Goal: Task Accomplishment & Management: Manage account settings

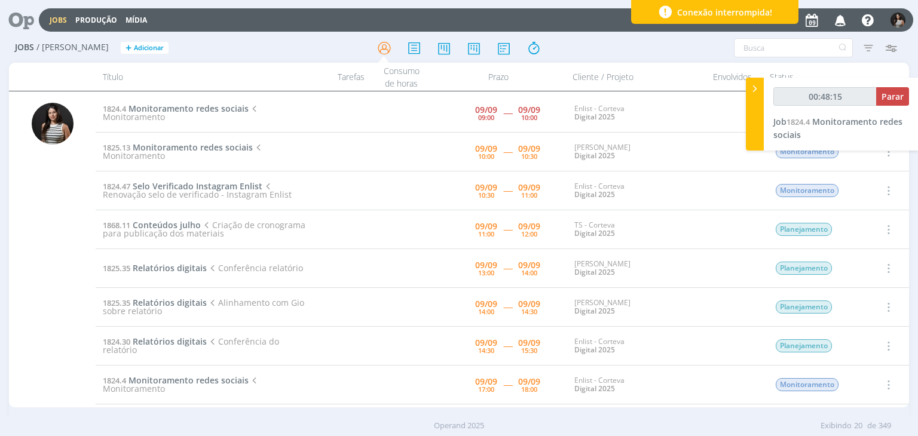
type input "00:49:00"
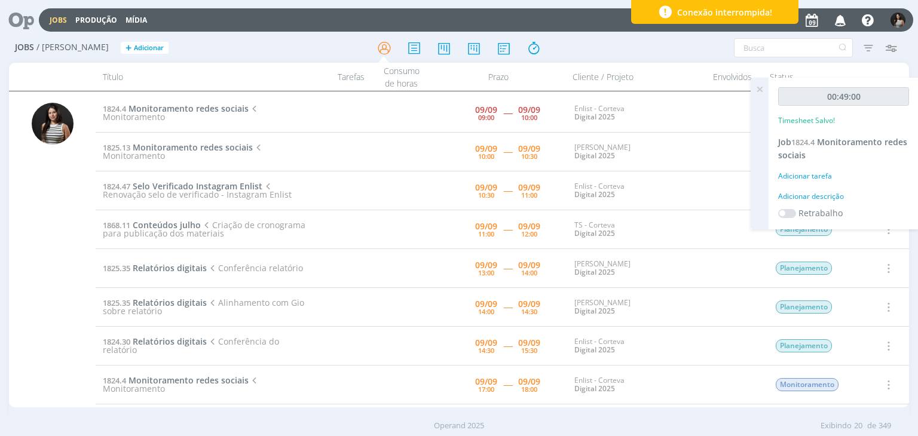
click at [761, 88] on icon at bounding box center [760, 89] width 22 height 23
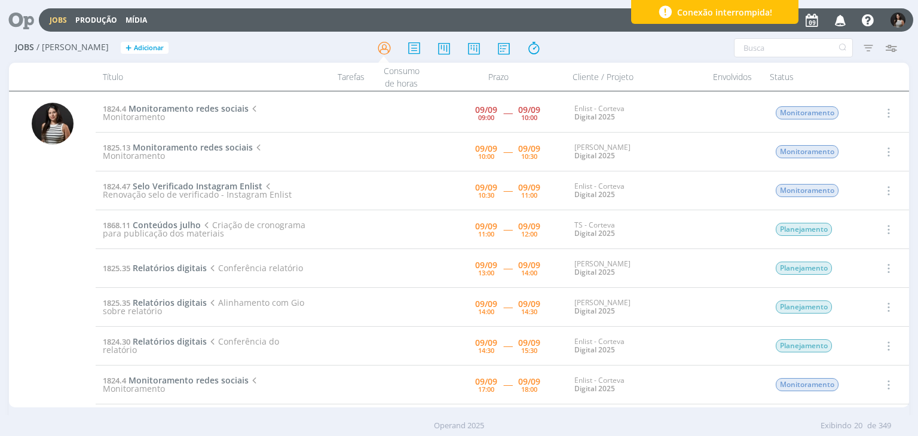
click at [884, 149] on icon "button" at bounding box center [887, 152] width 13 height 14
click at [844, 229] on link "Iniciar timesheet" at bounding box center [854, 229] width 94 height 19
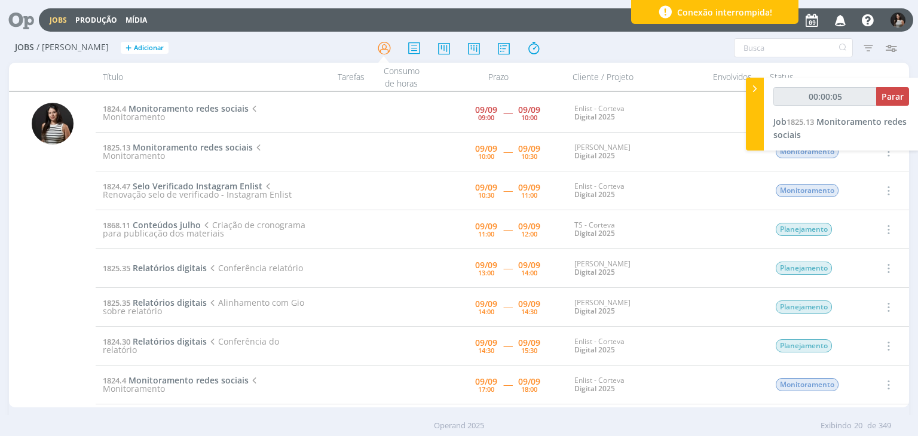
click at [758, 103] on div at bounding box center [755, 114] width 18 height 73
type input "00:00:06"
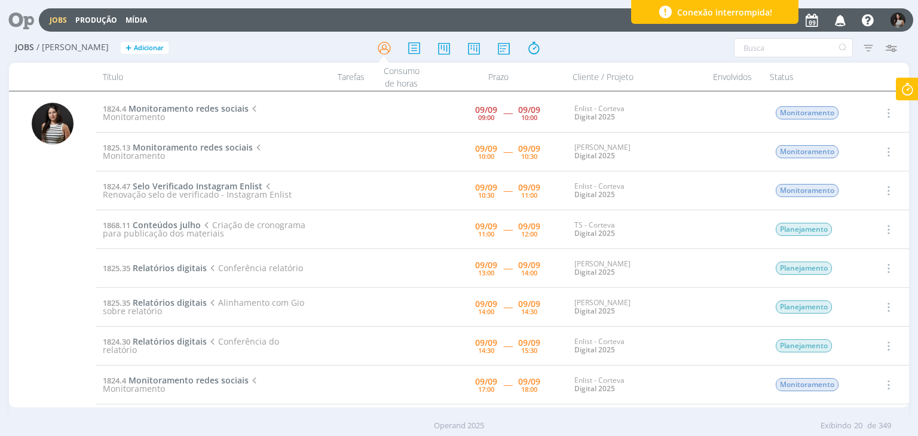
click at [886, 111] on icon "button" at bounding box center [887, 113] width 13 height 14
click at [873, 155] on link "Concluir" at bounding box center [854, 152] width 94 height 19
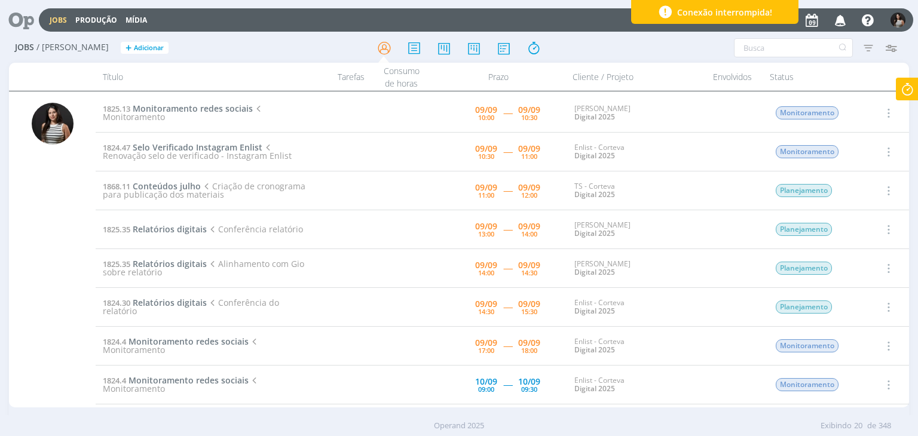
click at [909, 89] on icon at bounding box center [907, 89] width 22 height 23
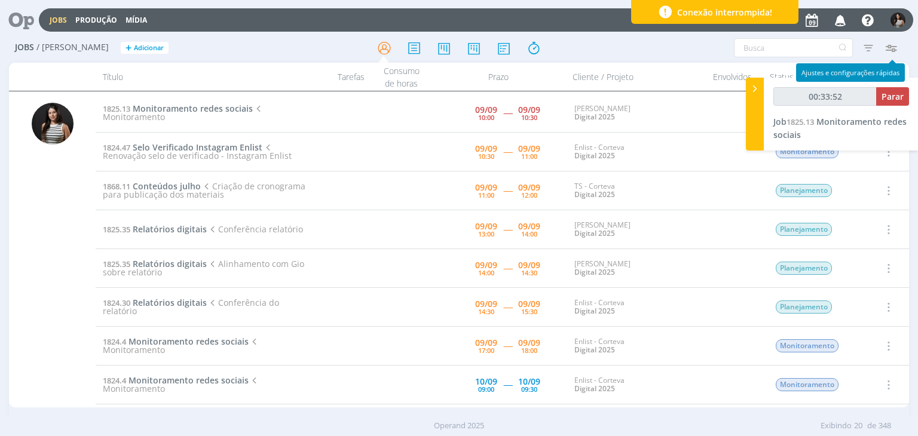
type input "00:33:53"
click at [892, 97] on span "Parar" at bounding box center [892, 96] width 22 height 11
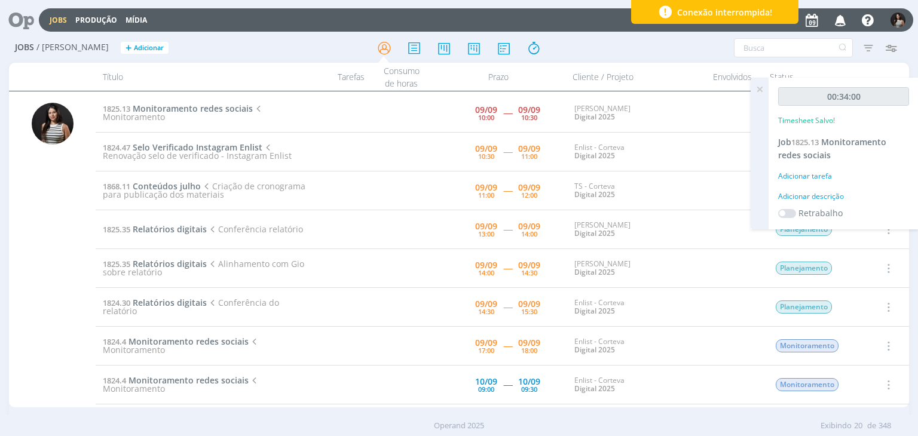
click at [766, 91] on icon at bounding box center [760, 89] width 22 height 23
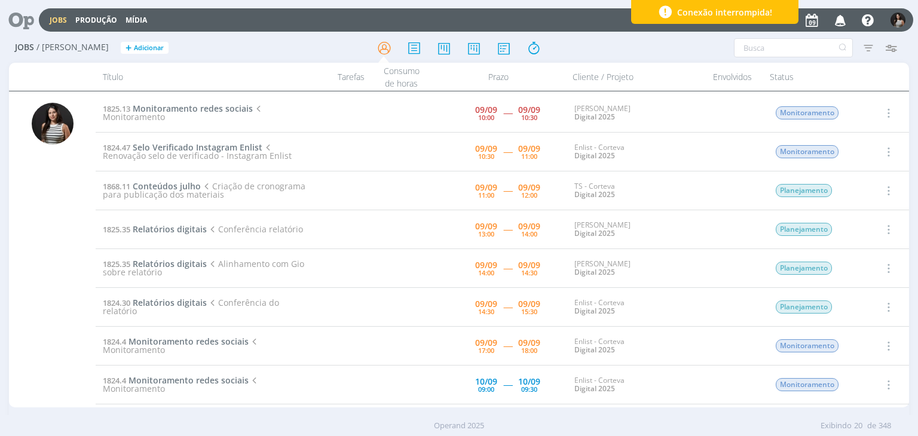
click at [891, 112] on button "button" at bounding box center [887, 113] width 29 height 20
click at [870, 147] on link "Concluir" at bounding box center [854, 152] width 94 height 19
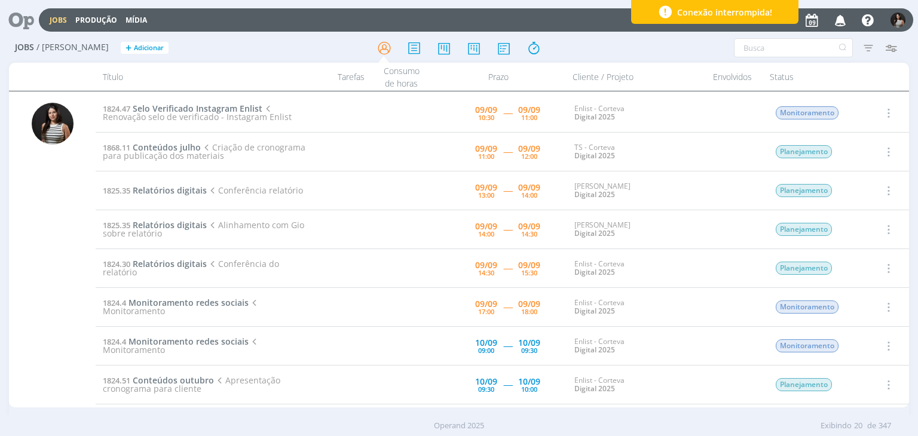
click at [884, 111] on icon "button" at bounding box center [887, 113] width 13 height 14
click at [851, 192] on link "Iniciar timesheet" at bounding box center [854, 190] width 94 height 19
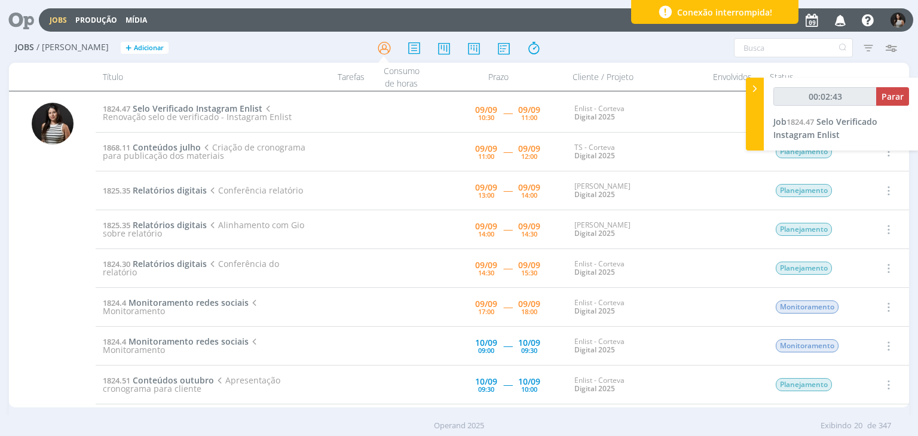
type input "00:02:45"
click at [895, 99] on span "Parar" at bounding box center [892, 96] width 22 height 11
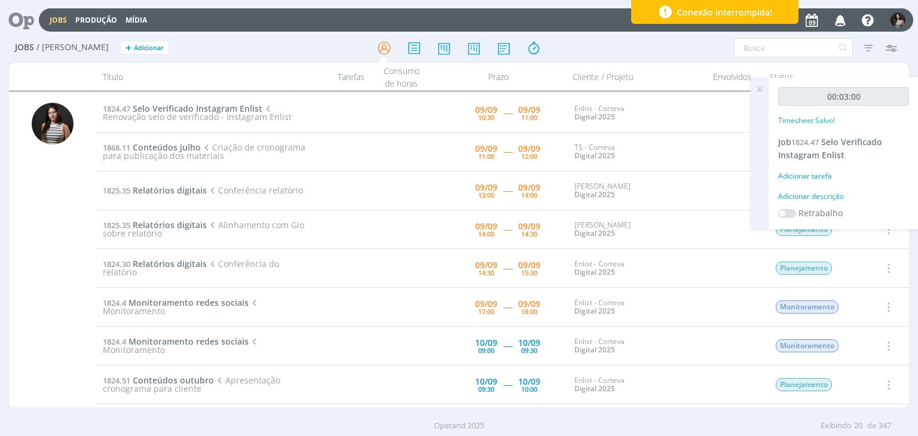
click at [758, 91] on icon at bounding box center [760, 89] width 22 height 23
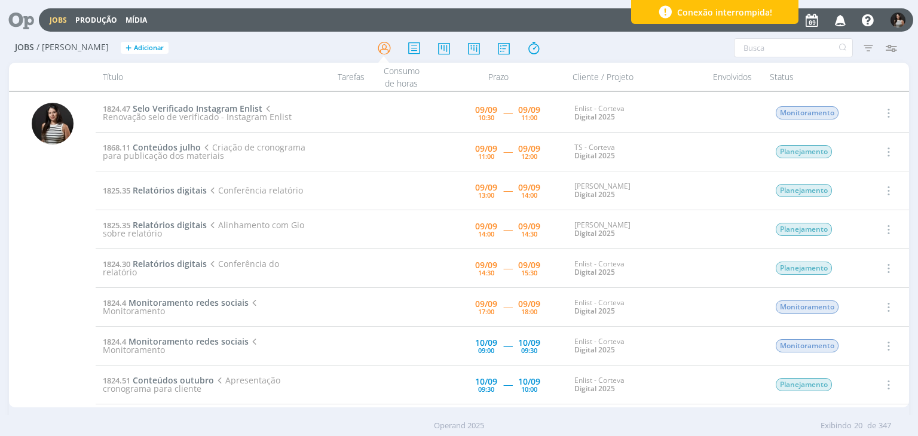
click at [882, 151] on icon "button" at bounding box center [887, 152] width 13 height 14
click at [850, 229] on link "Iniciar timesheet" at bounding box center [854, 229] width 94 height 19
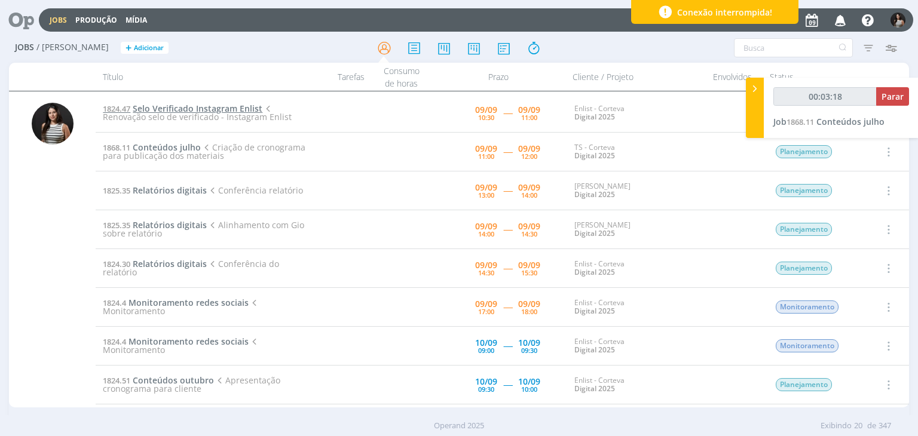
click at [213, 107] on span "Selo Verificado Instagram Enlist" at bounding box center [198, 108] width 130 height 11
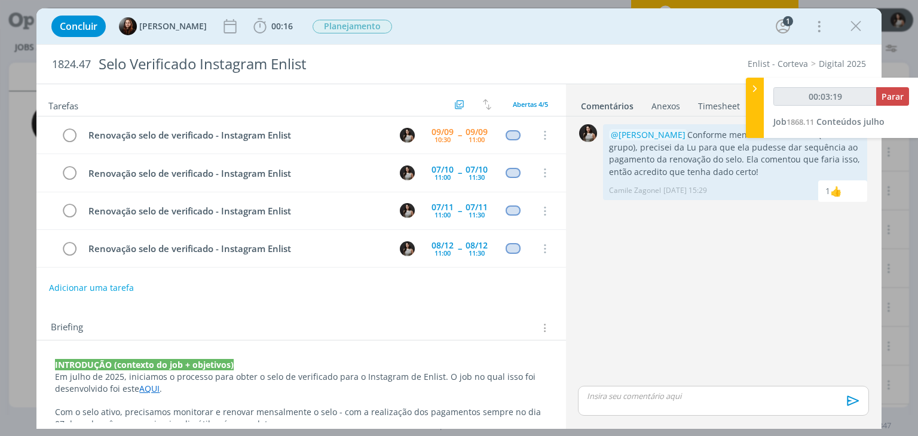
type input "00:03:20"
click at [753, 94] on icon at bounding box center [755, 88] width 12 height 13
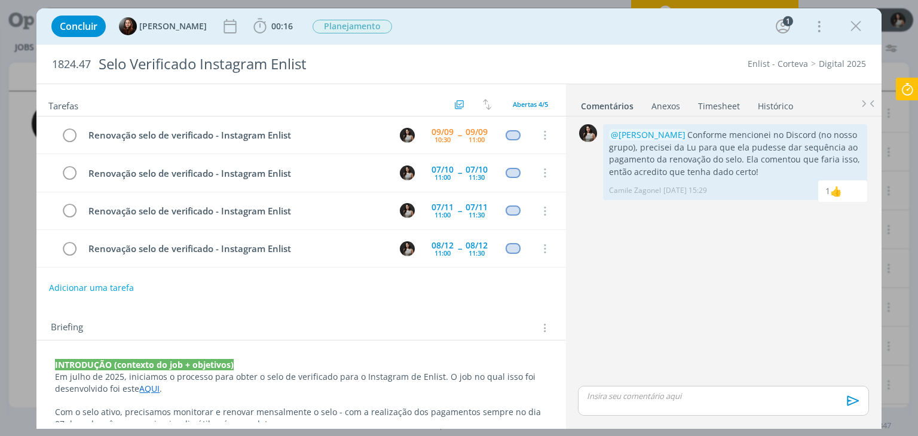
click at [720, 105] on link "Timesheet" at bounding box center [718, 103] width 43 height 17
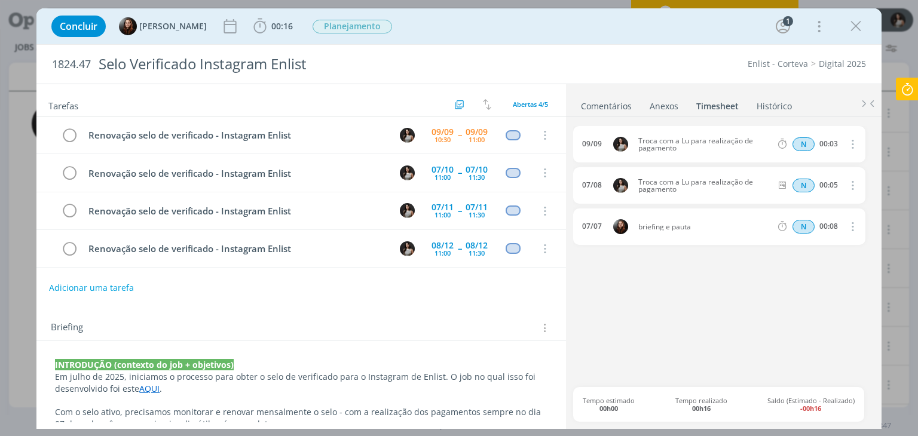
click at [619, 99] on link "Comentários" at bounding box center [606, 103] width 52 height 17
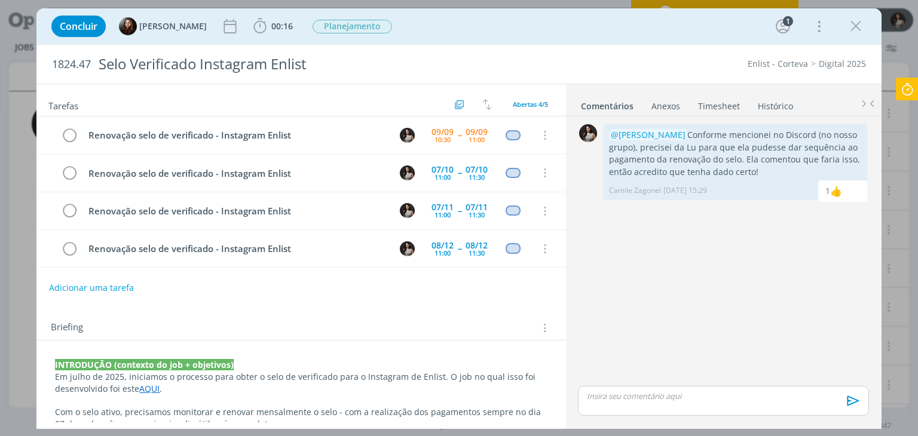
click at [617, 399] on p "dialog" at bounding box center [722, 396] width 271 height 11
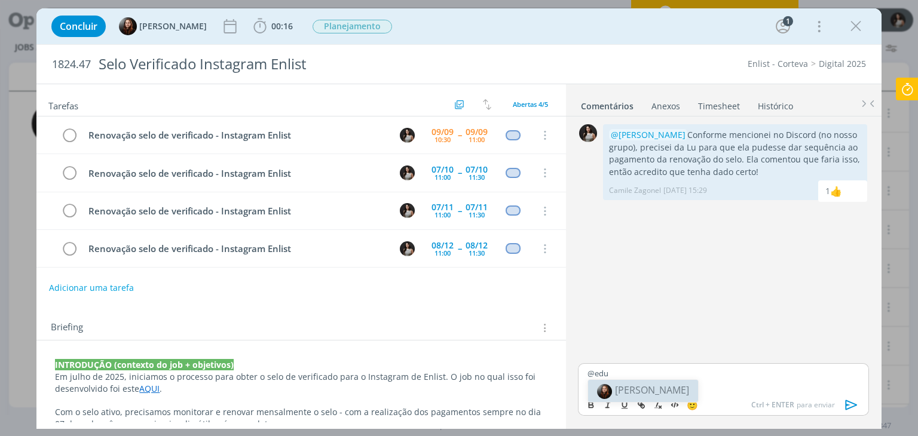
click at [619, 387] on span "[PERSON_NAME]" at bounding box center [652, 390] width 74 height 13
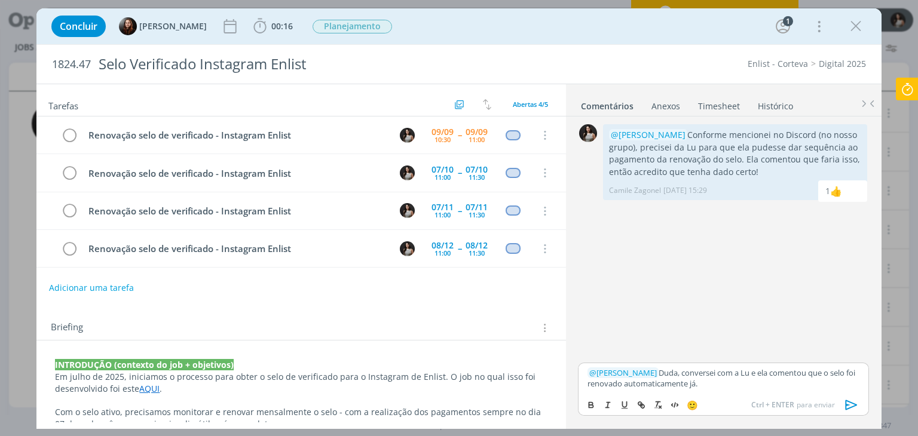
click at [730, 385] on p "﻿ @ [PERSON_NAME] ﻿ Duda, conversei com a Lu e ela comentou que o selo foi reno…" at bounding box center [722, 379] width 271 height 22
click at [693, 405] on span "🙂" at bounding box center [692, 405] width 11 height 12
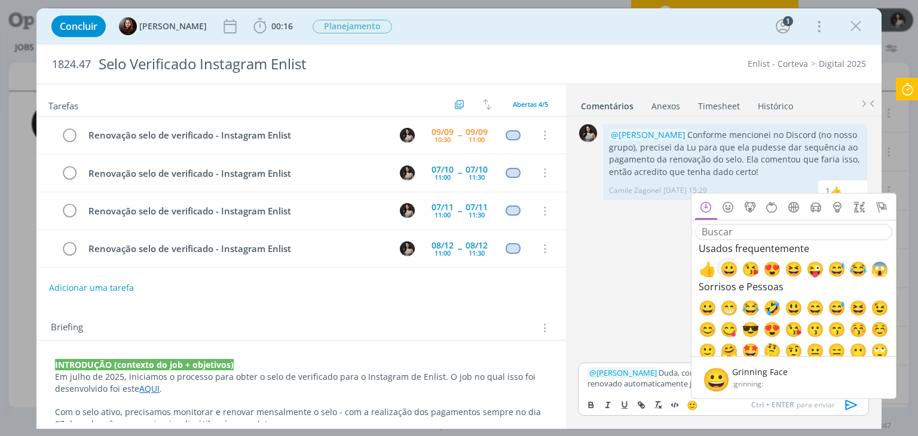
click at [729, 266] on span "😀" at bounding box center [727, 268] width 14 height 14
click at [665, 387] on p "﻿ @ [PERSON_NAME] ﻿ Duda, conversei com a Lu e ela comentou que o selo foi reno…" at bounding box center [722, 379] width 271 height 22
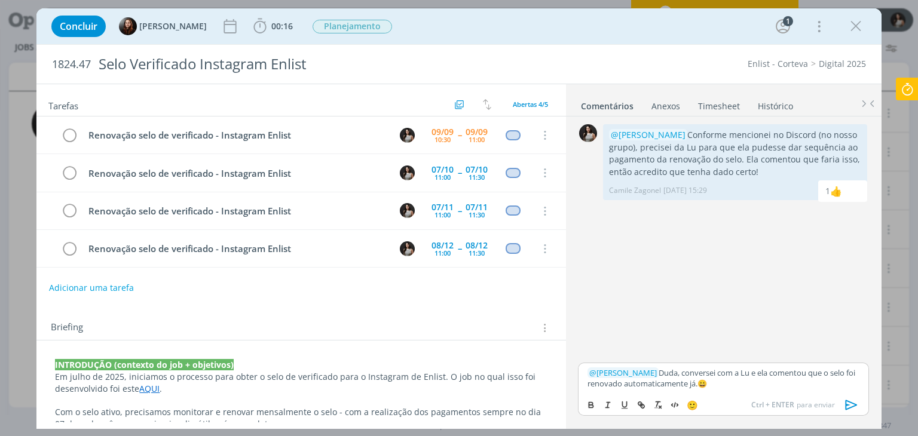
click at [741, 379] on p "﻿ @ [PERSON_NAME] ﻿ Duda, conversei com a Lu e ela comentou que o selo foi reno…" at bounding box center [722, 379] width 271 height 22
click at [742, 381] on p "﻿ @ [PERSON_NAME] ﻿ Duda, conversei com a Lu e ela comentou que o selo foi reno…" at bounding box center [722, 379] width 271 height 22
click at [749, 378] on p "﻿ @ [PERSON_NAME] ﻿ Duda, conversei com a Lu e ela comentou que o selo foi reno…" at bounding box center [722, 379] width 271 height 22
click at [732, 381] on p "﻿ @ [PERSON_NAME] ﻿ Duda, conversei com a Lu e ela comentou que o selo foi reno…" at bounding box center [722, 379] width 271 height 22
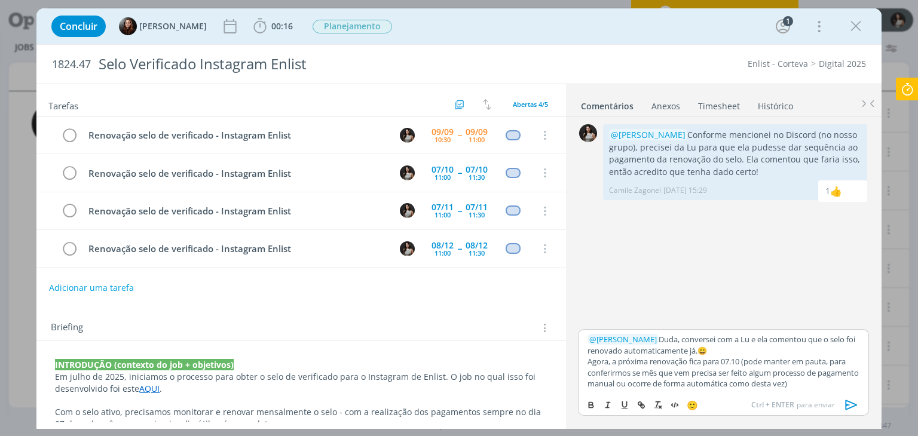
click at [853, 404] on icon "dialog" at bounding box center [851, 405] width 12 height 10
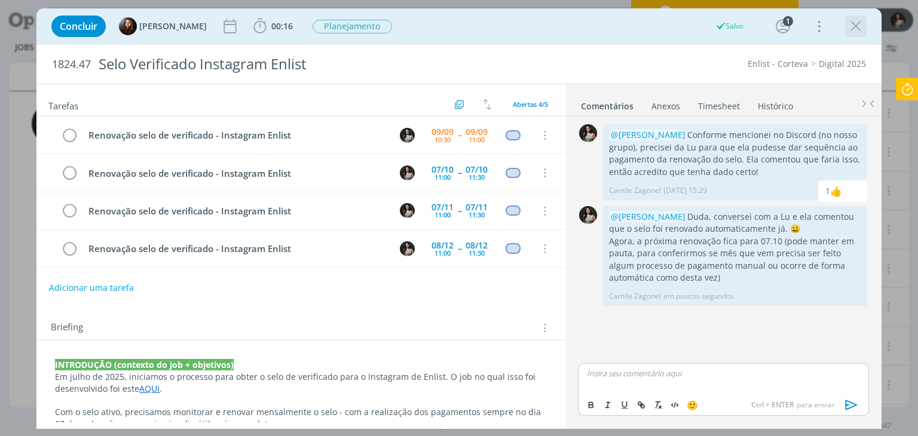
click at [858, 26] on icon "dialog" at bounding box center [856, 26] width 18 height 18
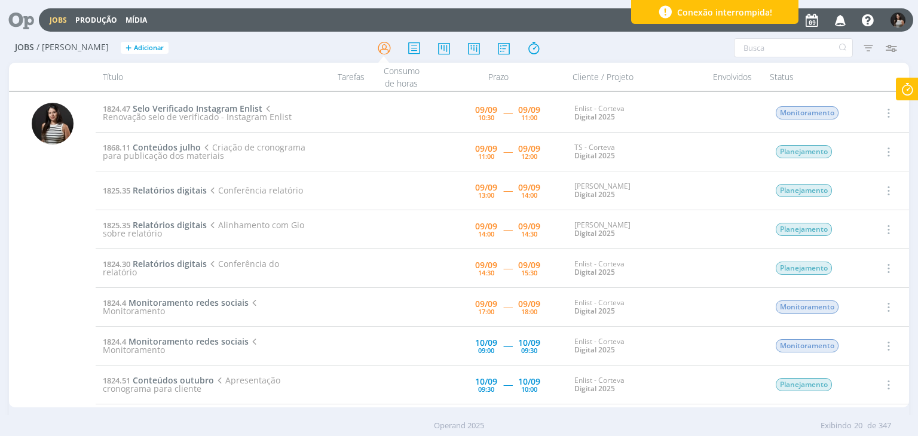
click at [883, 110] on icon "button" at bounding box center [887, 113] width 13 height 14
click at [871, 151] on link "Concluir" at bounding box center [854, 152] width 94 height 19
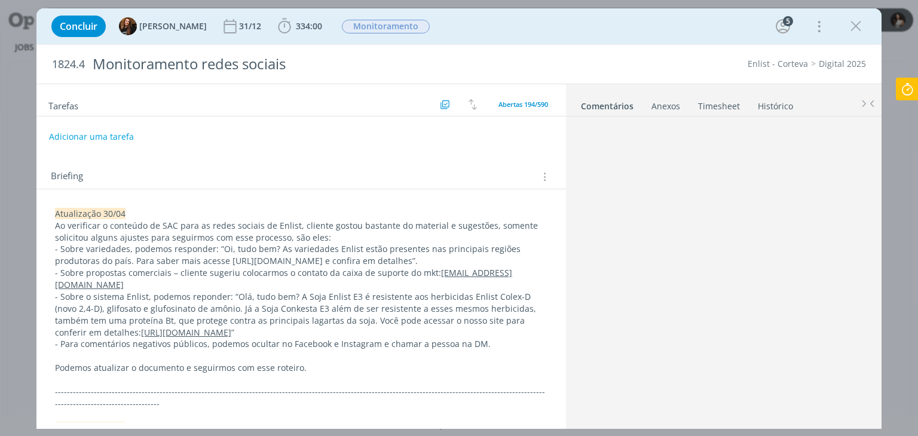
scroll to position [301, 0]
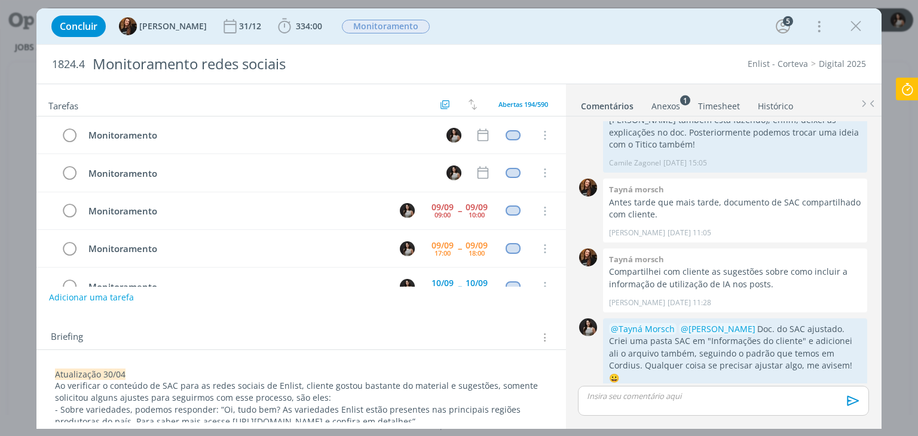
click at [724, 103] on link "Timesheet" at bounding box center [718, 103] width 43 height 17
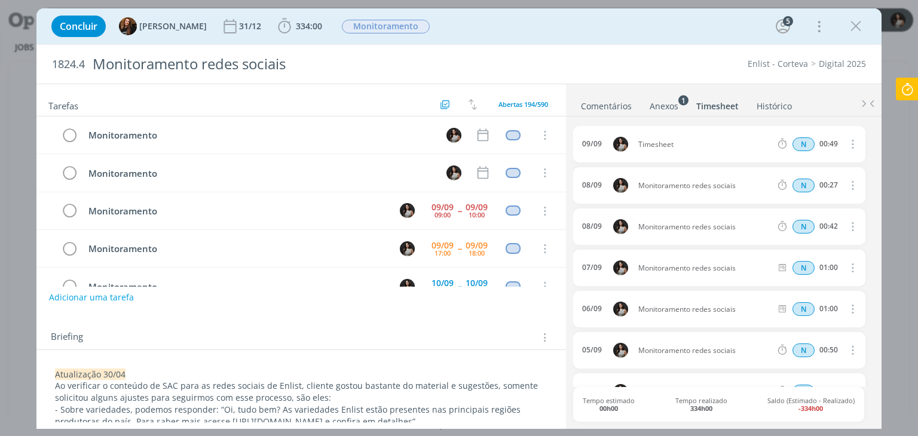
click at [847, 141] on icon "dialog" at bounding box center [851, 144] width 13 height 14
click at [816, 182] on link "Editar" at bounding box center [818, 183] width 94 height 19
drag, startPoint x: 686, startPoint y: 146, endPoint x: 603, endPoint y: 146, distance: 83.1
click at [603, 146] on div "09/09 10:12 Timesheet Selecione a tarefa N 00:49" at bounding box center [719, 144] width 292 height 36
click at [641, 91] on ul "Comentários Anexos 1 Timesheet Histórico" at bounding box center [724, 100] width 316 height 32
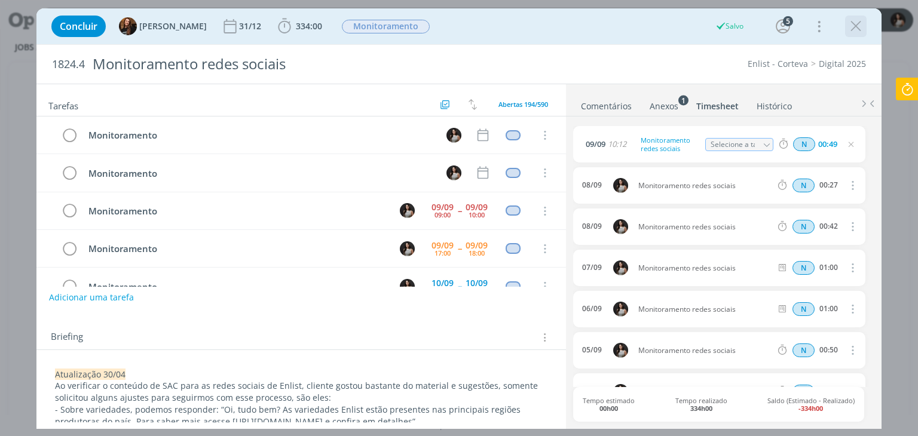
click at [856, 22] on icon "dialog" at bounding box center [856, 26] width 18 height 18
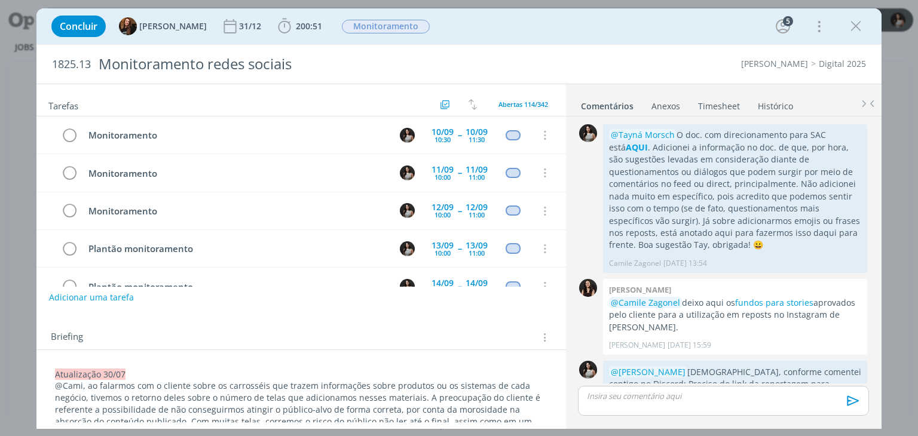
scroll to position [1813, 0]
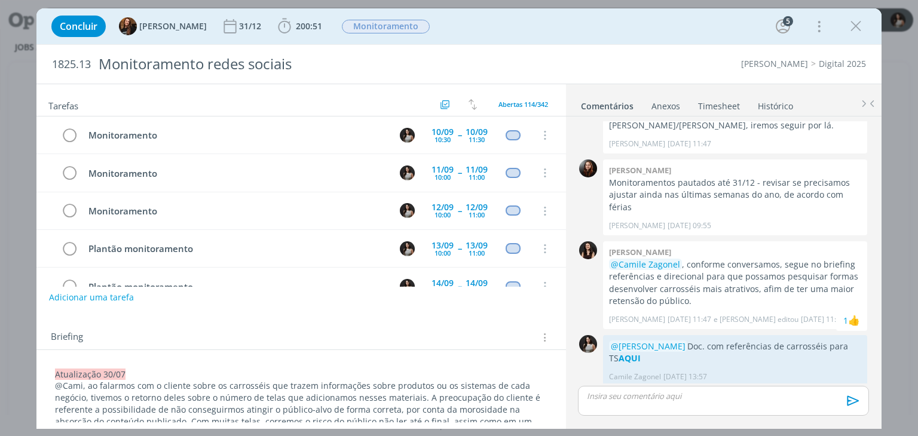
click at [710, 103] on link "Timesheet" at bounding box center [718, 103] width 43 height 17
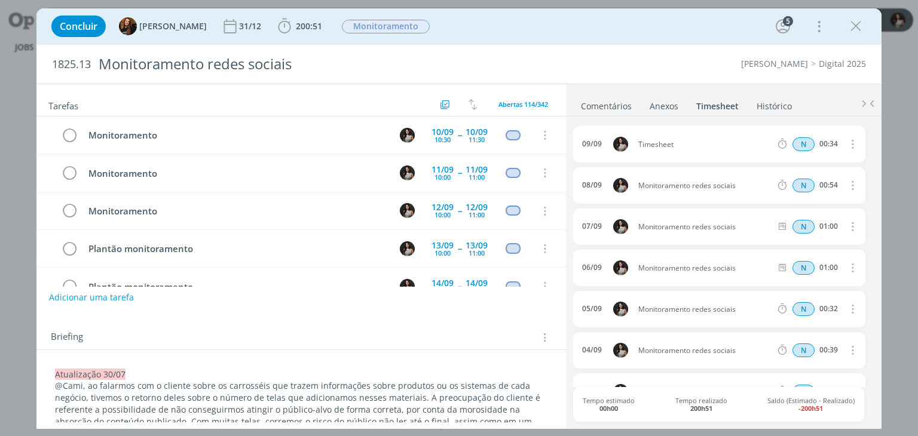
click at [852, 140] on icon "dialog" at bounding box center [851, 144] width 13 height 14
click at [834, 175] on link "Editar" at bounding box center [818, 183] width 94 height 19
drag, startPoint x: 691, startPoint y: 142, endPoint x: 622, endPoint y: 147, distance: 68.9
click at [622, 147] on div "09/09 10:46 Timesheet Selecione a tarefa N 00:34" at bounding box center [719, 144] width 292 height 36
click at [679, 89] on ul "Comentários Anexos 0 Timesheet Histórico" at bounding box center [724, 100] width 316 height 32
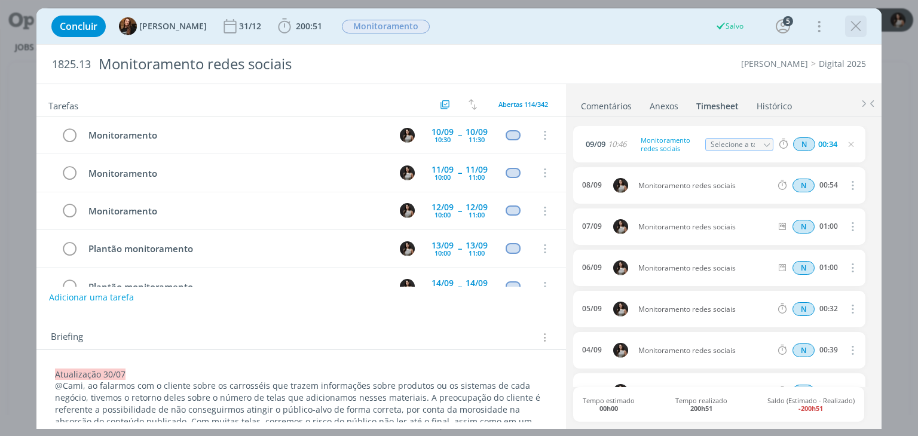
click at [856, 23] on icon "dialog" at bounding box center [856, 26] width 18 height 18
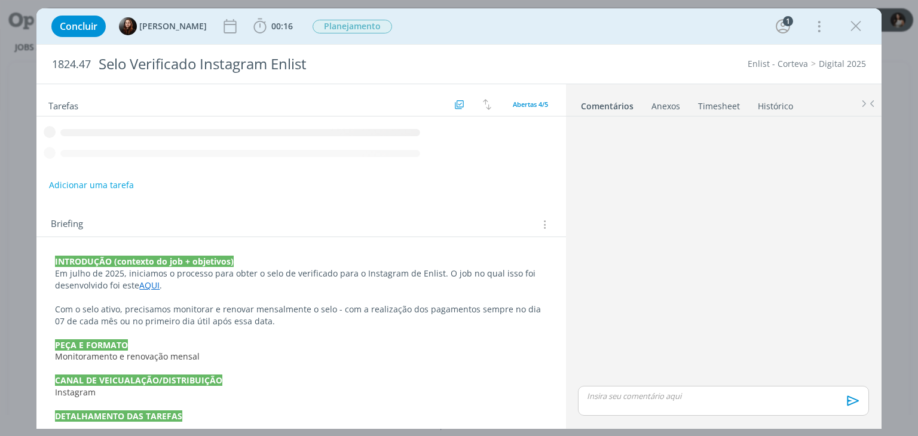
drag, startPoint x: 730, startPoint y: 106, endPoint x: 746, endPoint y: 108, distance: 16.3
click at [730, 106] on link "Timesheet" at bounding box center [718, 103] width 43 height 17
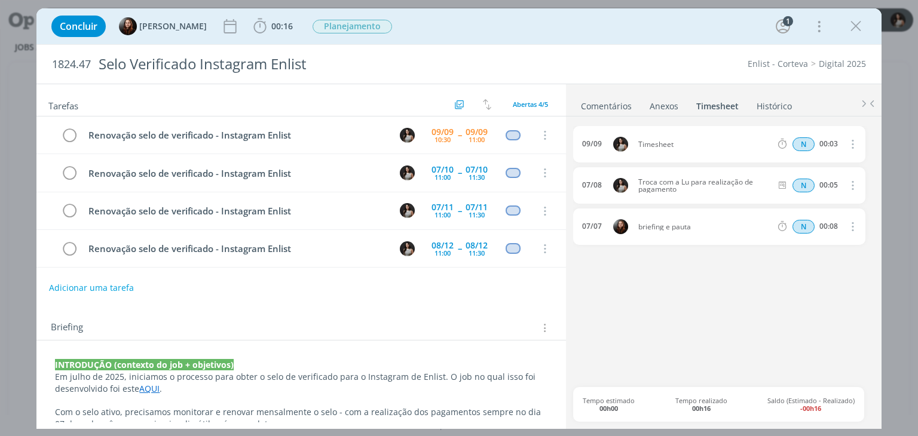
click at [849, 140] on icon "dialog" at bounding box center [851, 144] width 13 height 14
click at [809, 178] on link "Editar" at bounding box center [818, 183] width 94 height 19
drag, startPoint x: 684, startPoint y: 142, endPoint x: 617, endPoint y: 153, distance: 67.3
click at [617, 153] on div "09/09 10:50 Timesheet Selecione a tarefa N 00:03" at bounding box center [719, 144] width 292 height 36
click at [685, 307] on div "09/09 10:50 Troca com a Lu para realização de pagamento Selecione a tarefa N 00…" at bounding box center [723, 256] width 300 height 261
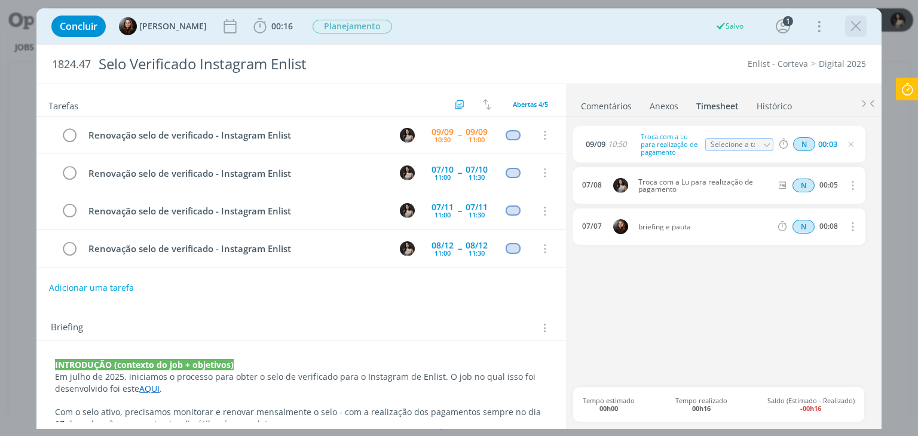
click at [860, 29] on icon "dialog" at bounding box center [856, 26] width 18 height 18
